Goal: Information Seeking & Learning: Learn about a topic

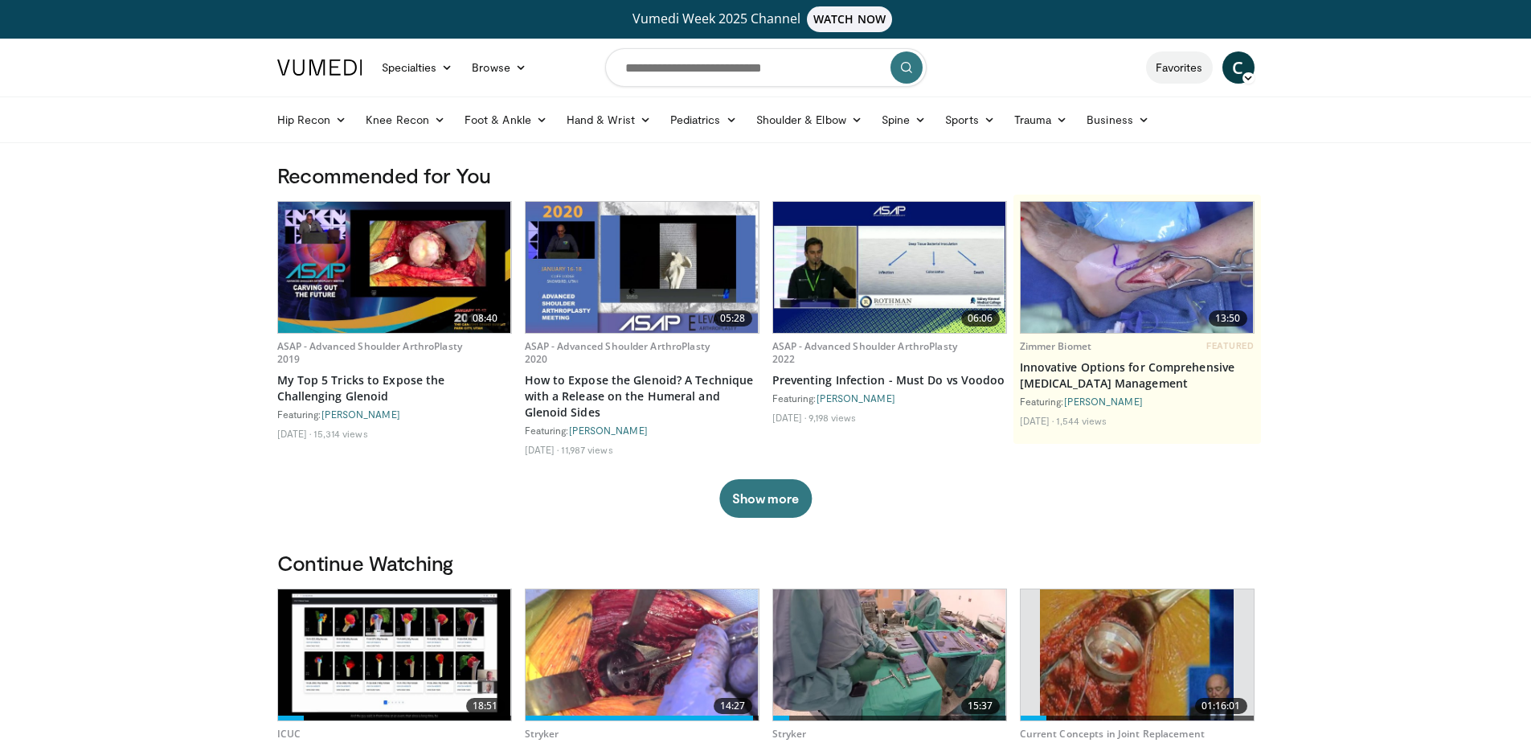
click at [1186, 74] on link "Favorites" at bounding box center [1179, 67] width 67 height 32
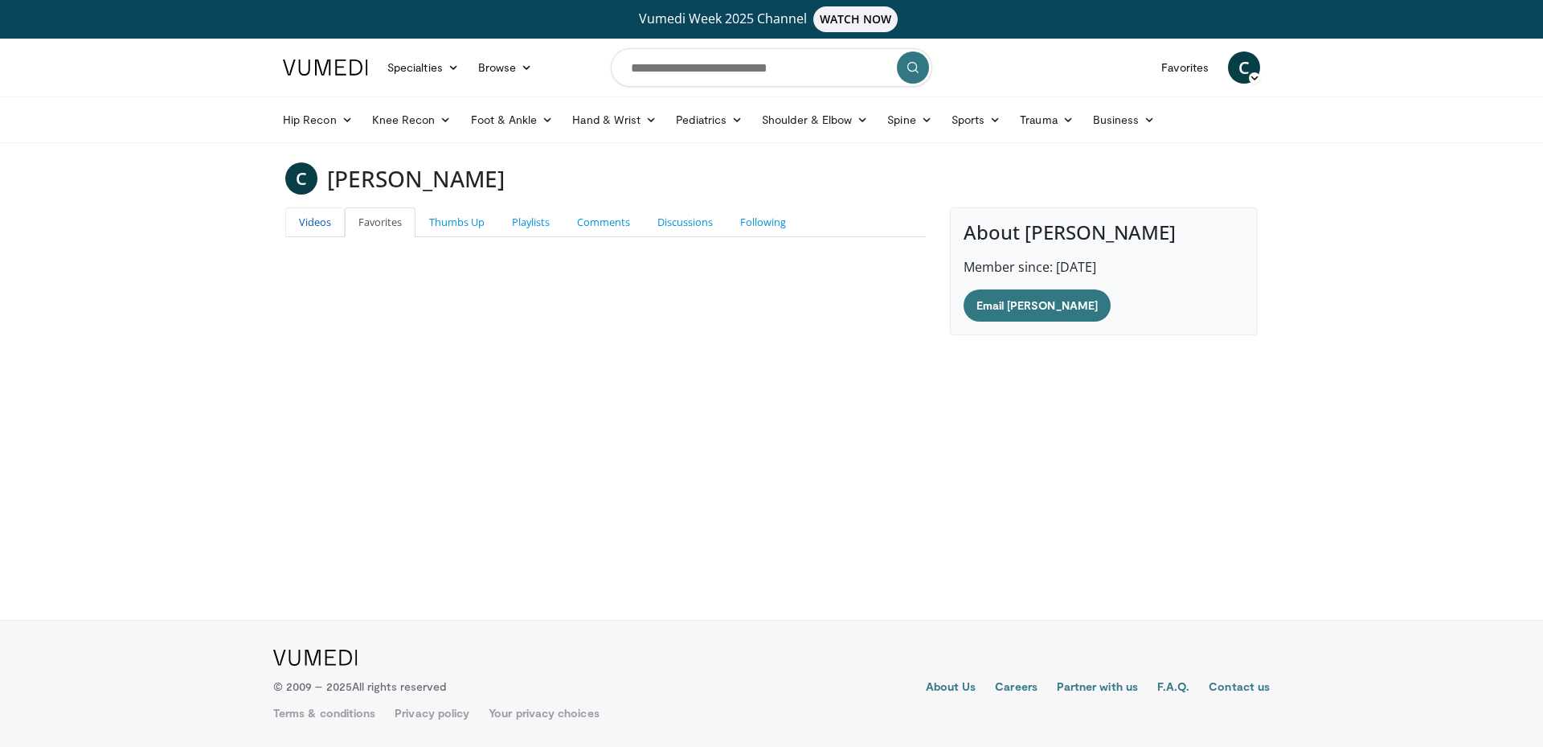
click at [306, 223] on link "Videos" at bounding box center [314, 222] width 59 height 30
click at [547, 211] on link "Playlists" at bounding box center [530, 222] width 65 height 30
click at [844, 118] on link "Shoulder & Elbow" at bounding box center [814, 120] width 125 height 32
click at [757, 184] on link "Shoulder" at bounding box center [781, 183] width 191 height 26
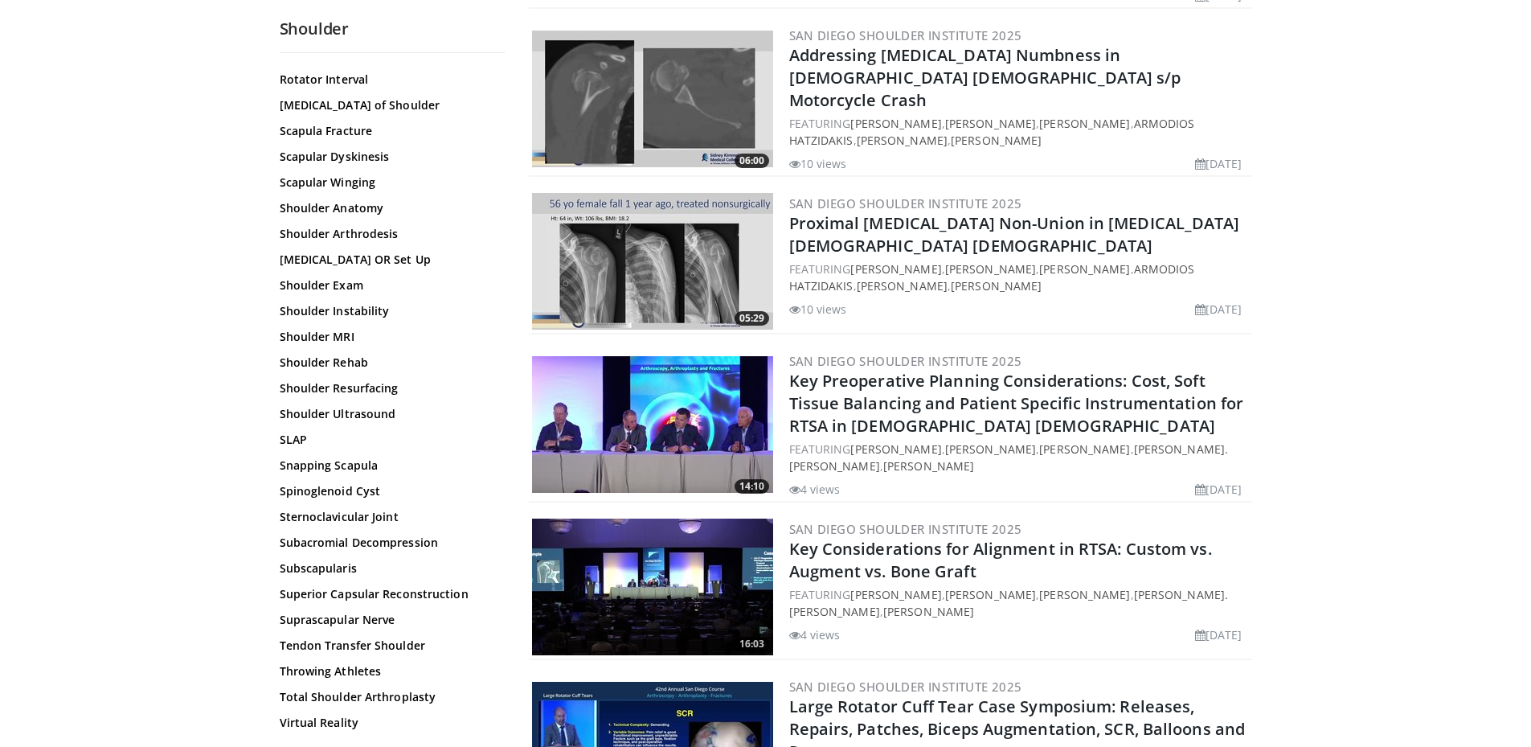
scroll to position [1191, 0]
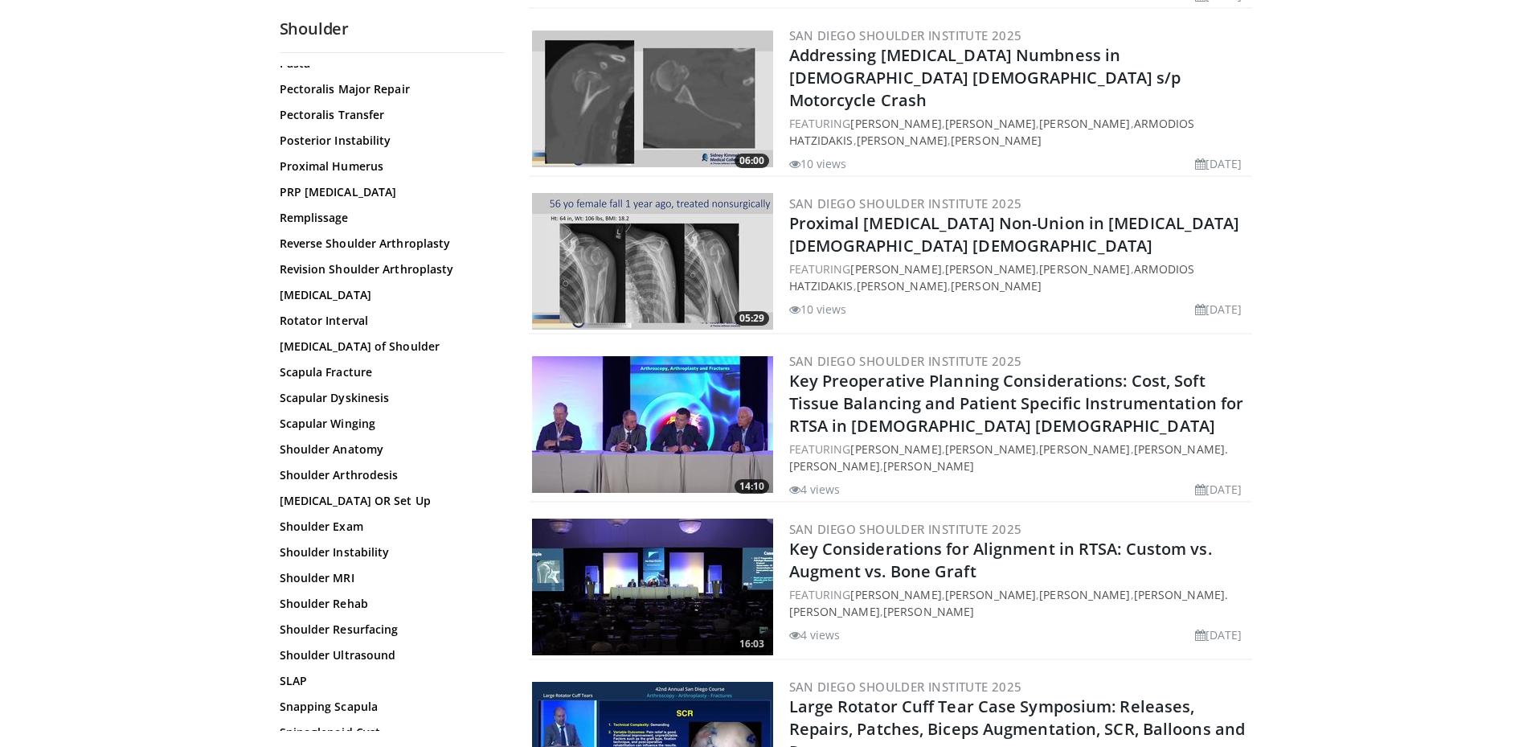
click at [420, 265] on link "Revision Shoulder Arthroplasty" at bounding box center [388, 269] width 217 height 16
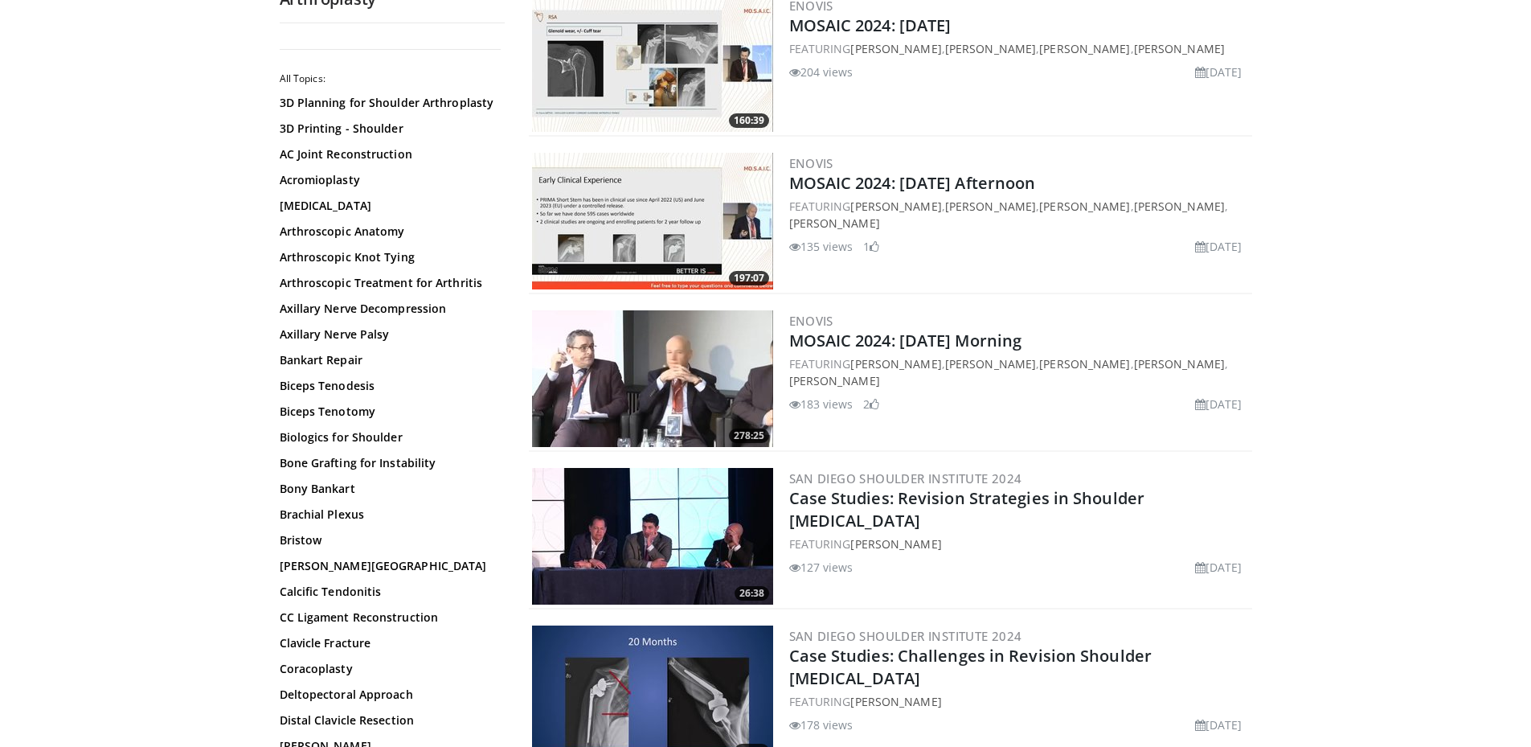
scroll to position [3612, 0]
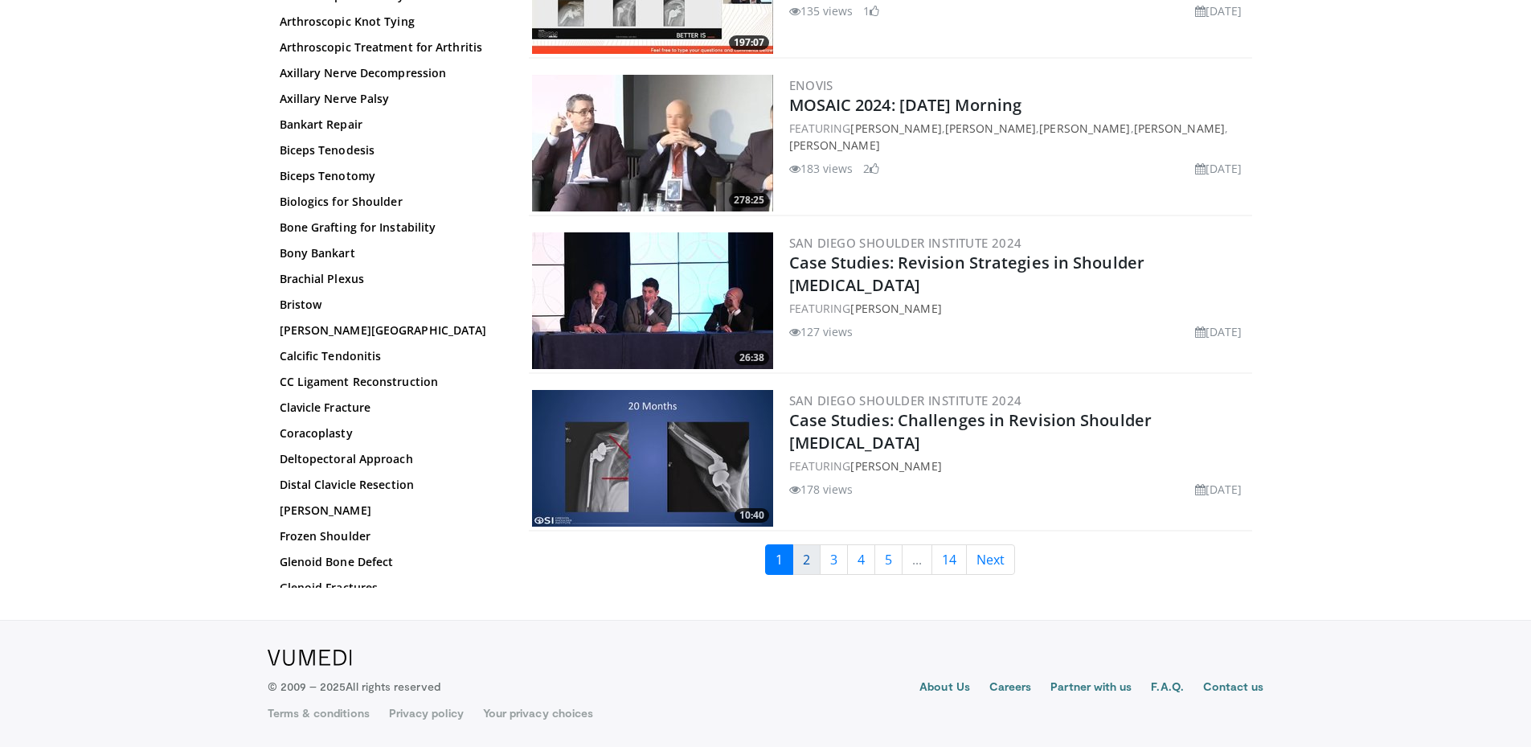
click at [806, 558] on link "2" at bounding box center [807, 559] width 28 height 31
